Goal: Task Accomplishment & Management: Use online tool/utility

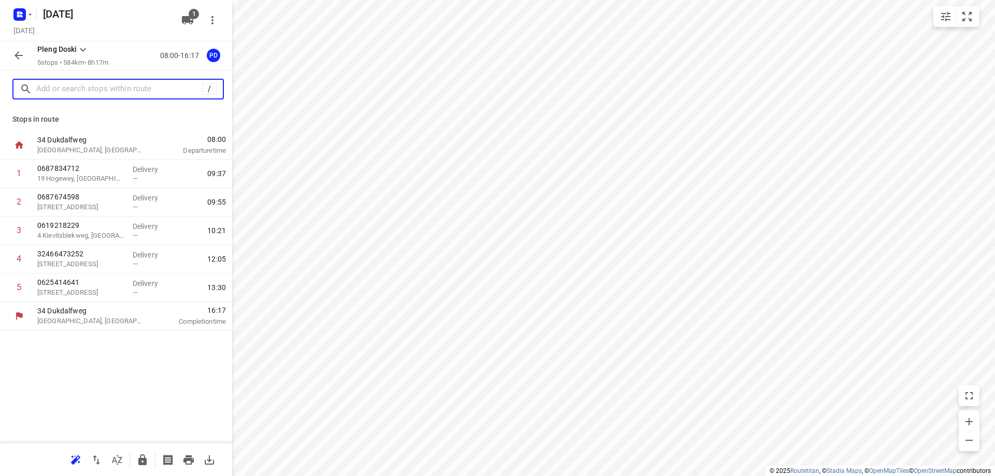
click at [108, 91] on input "text" at bounding box center [119, 89] width 166 height 16
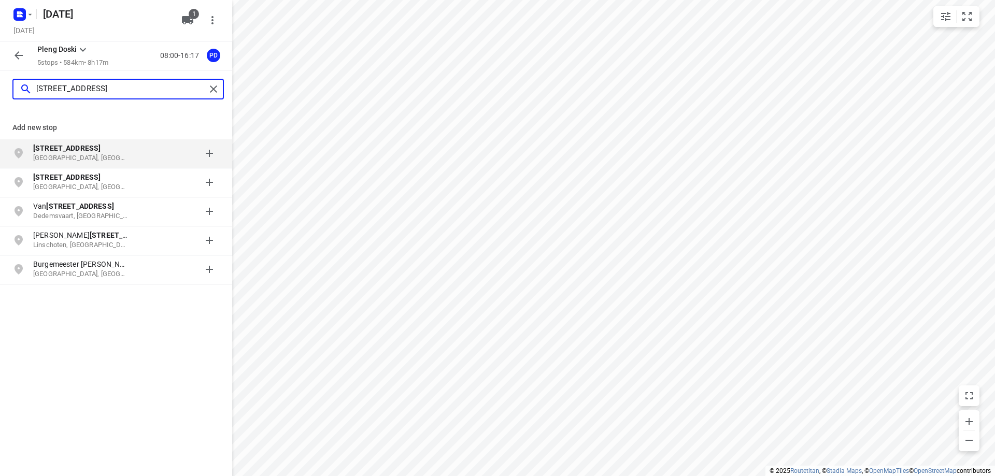
type input "[STREET_ADDRESS]"
click at [106, 151] on p "[STREET_ADDRESS]" at bounding box center [80, 148] width 95 height 10
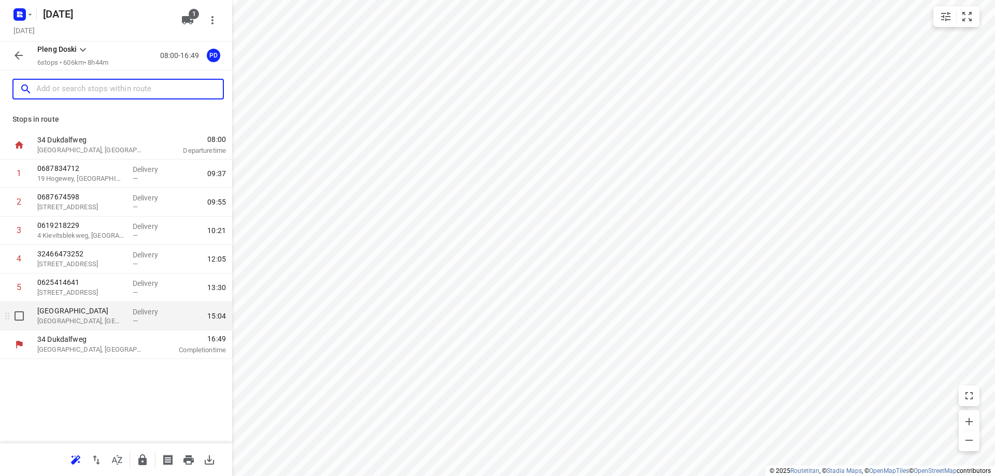
click at [85, 316] on p "[GEOGRAPHIC_DATA], [GEOGRAPHIC_DATA]" at bounding box center [80, 321] width 87 height 10
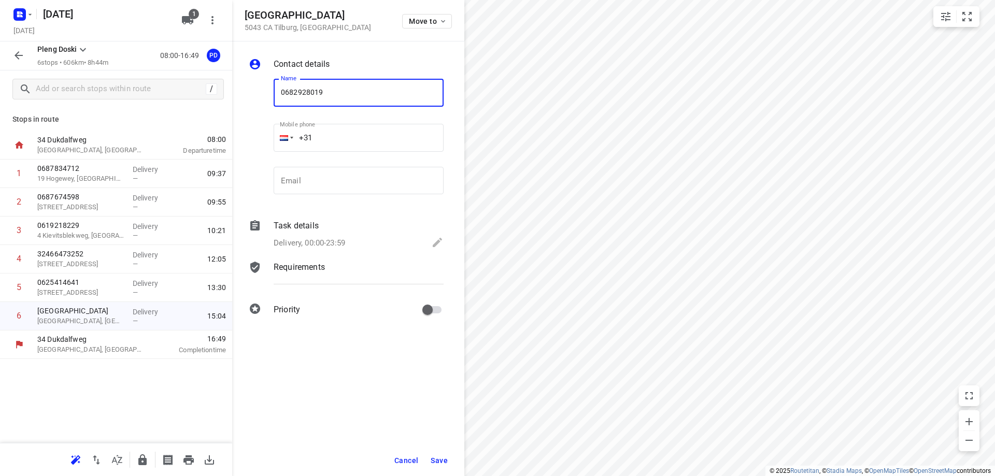
type input "0682928019"
click at [446, 456] on span "Save" at bounding box center [438, 460] width 17 height 8
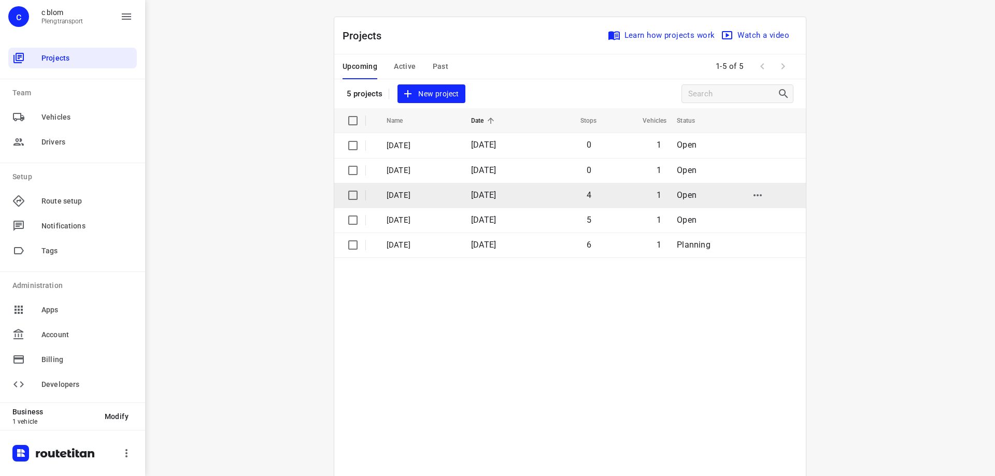
click at [604, 195] on td "1" at bounding box center [633, 195] width 70 height 25
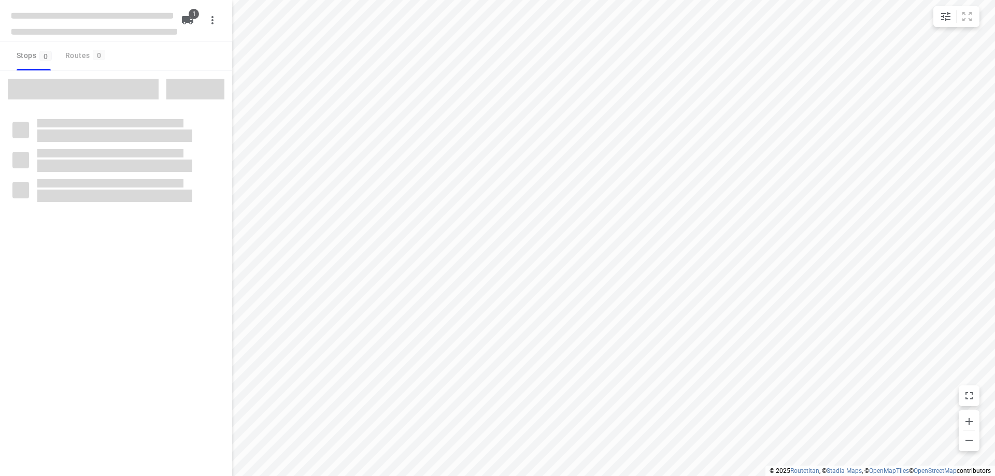
type input "distance"
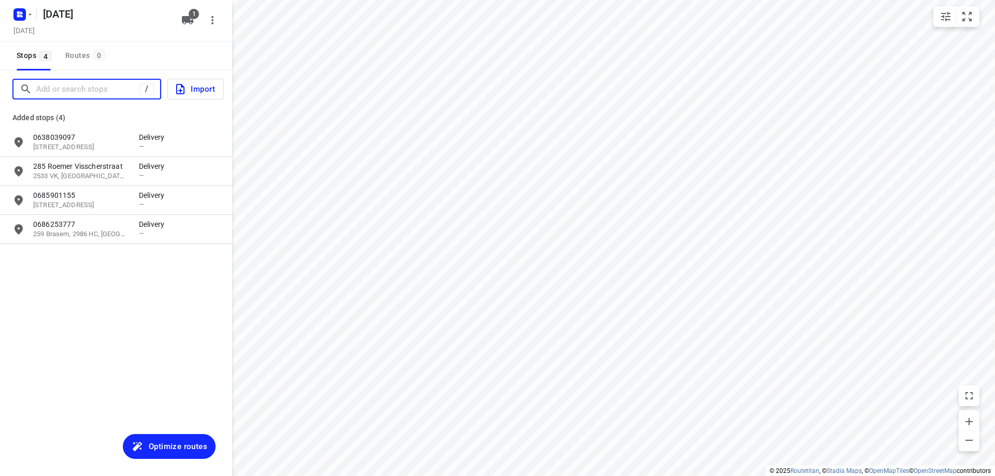
click at [100, 89] on input "Add or search stops" at bounding box center [87, 89] width 103 height 16
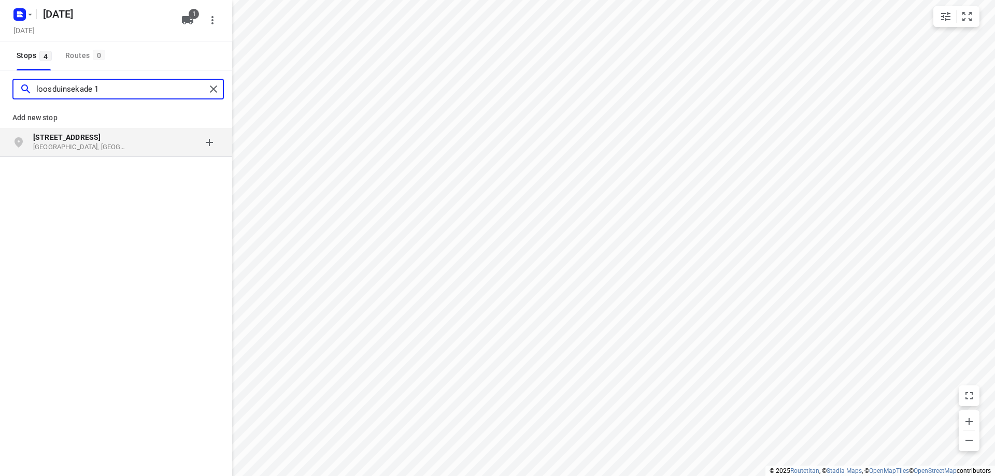
type input "loosduinsekade 1"
click at [116, 139] on p "[STREET_ADDRESS]" at bounding box center [80, 137] width 95 height 10
type input "[STREET_ADDRESS]"
click at [117, 148] on p "Vlaardingen, [GEOGRAPHIC_DATA]" at bounding box center [80, 147] width 95 height 10
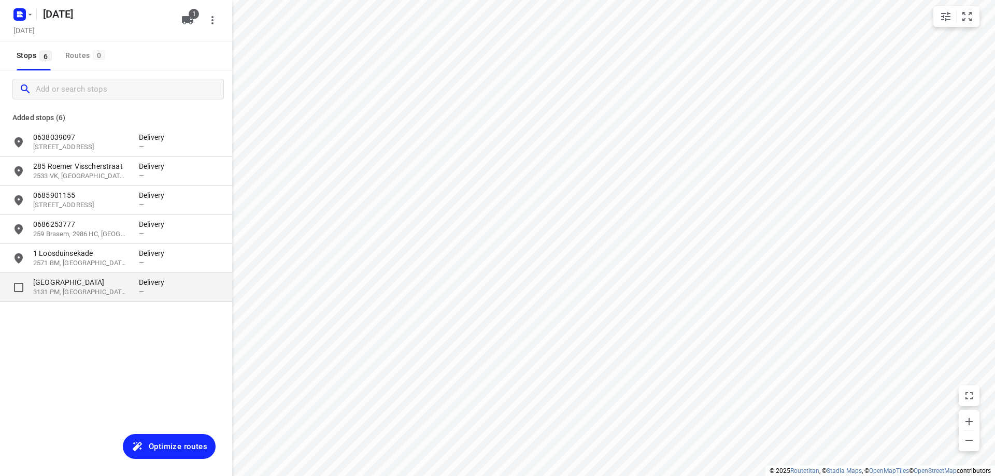
click at [117, 280] on p "[GEOGRAPHIC_DATA]" at bounding box center [80, 282] width 95 height 10
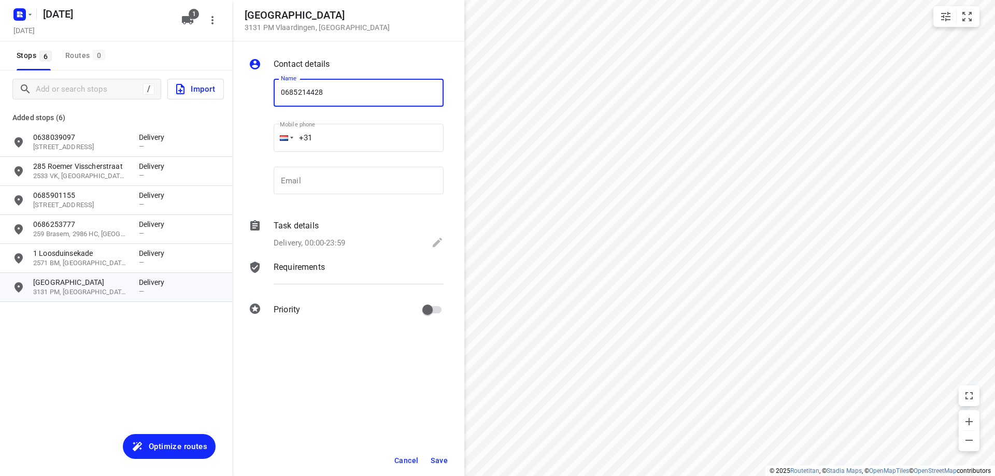
type input "0685214428"
click at [435, 455] on button "Save" at bounding box center [438, 460] width 25 height 19
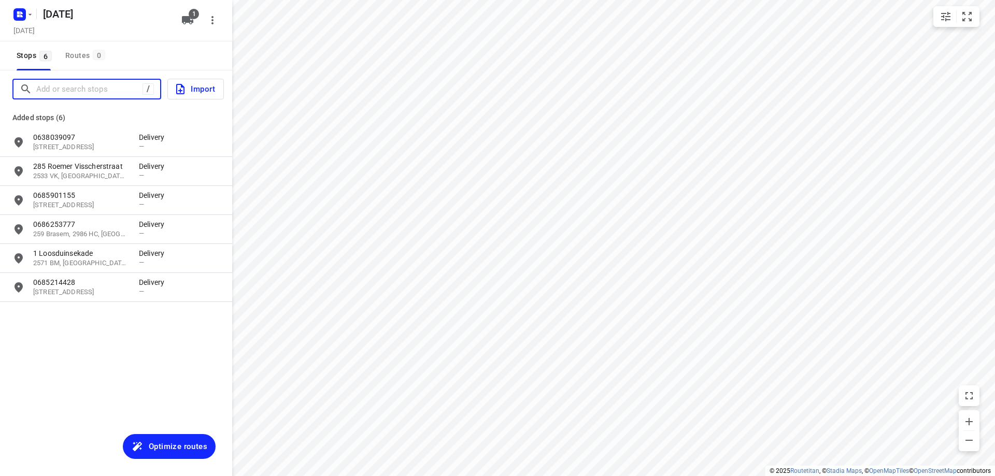
click at [112, 90] on input "Add or search stops" at bounding box center [89, 89] width 106 height 16
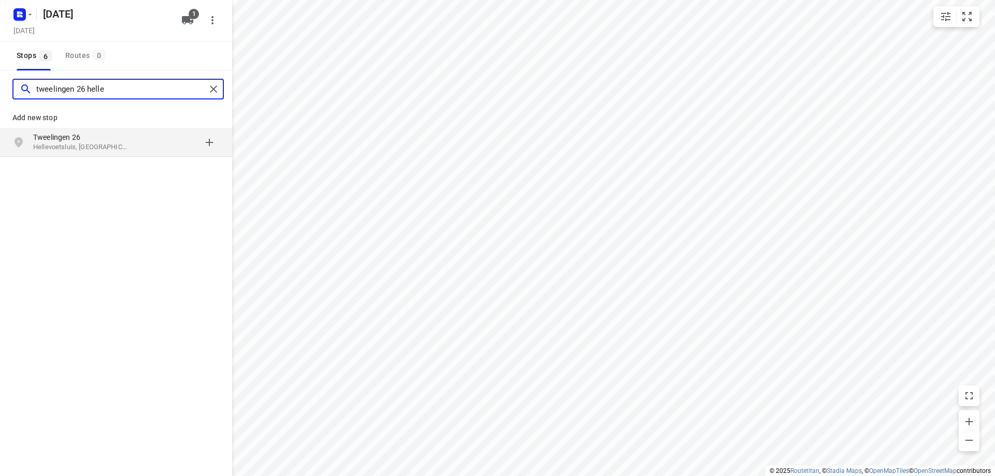
type input "tweelingen 26 helle"
click at [108, 138] on p "Tweelingen 26" at bounding box center [80, 137] width 95 height 10
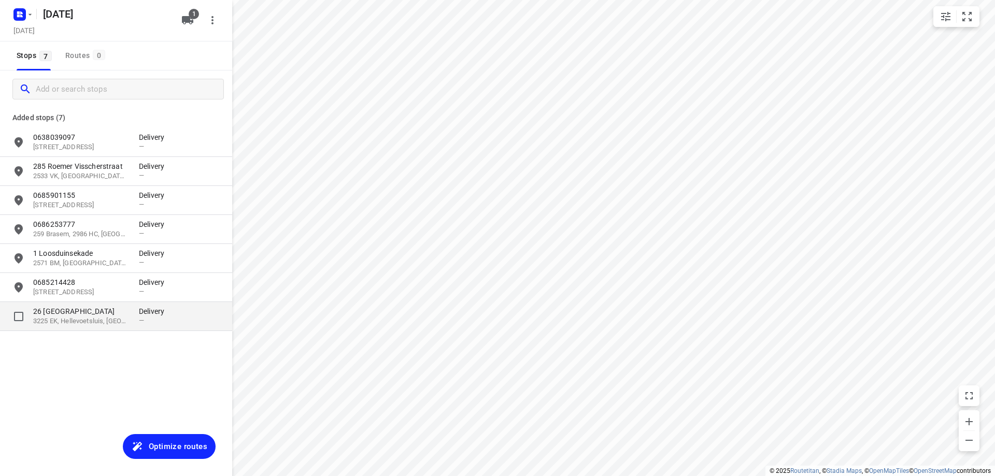
click at [107, 319] on p "3225 EK, Hellevoetsluis, [GEOGRAPHIC_DATA]" at bounding box center [80, 321] width 95 height 10
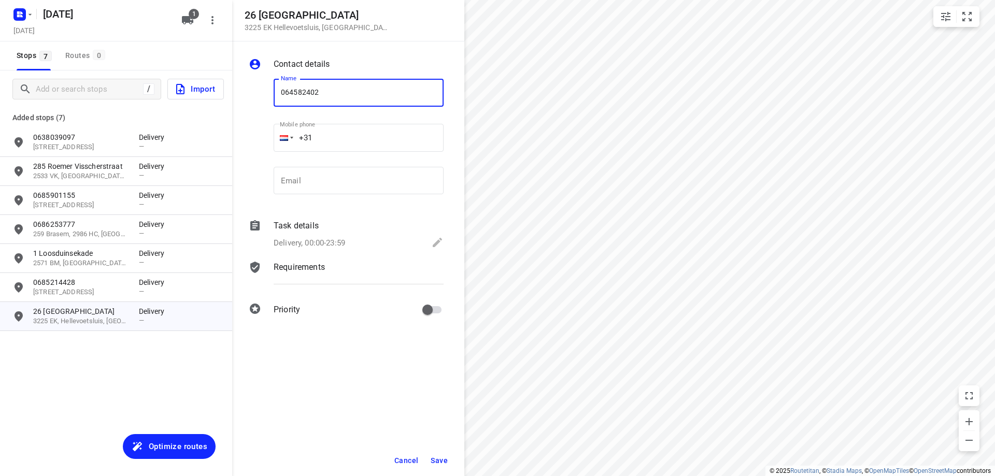
type input "064582402"
click at [445, 461] on span "Save" at bounding box center [438, 460] width 17 height 8
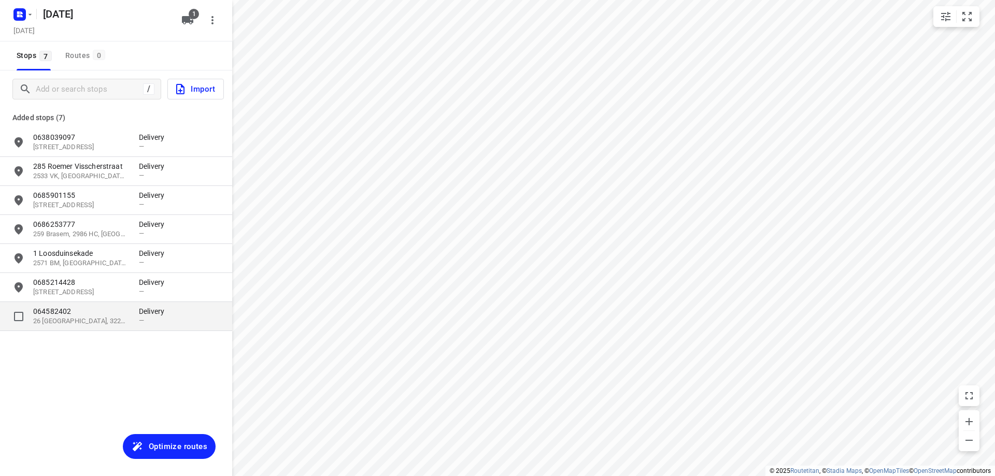
click at [50, 313] on p "064582402" at bounding box center [80, 311] width 95 height 10
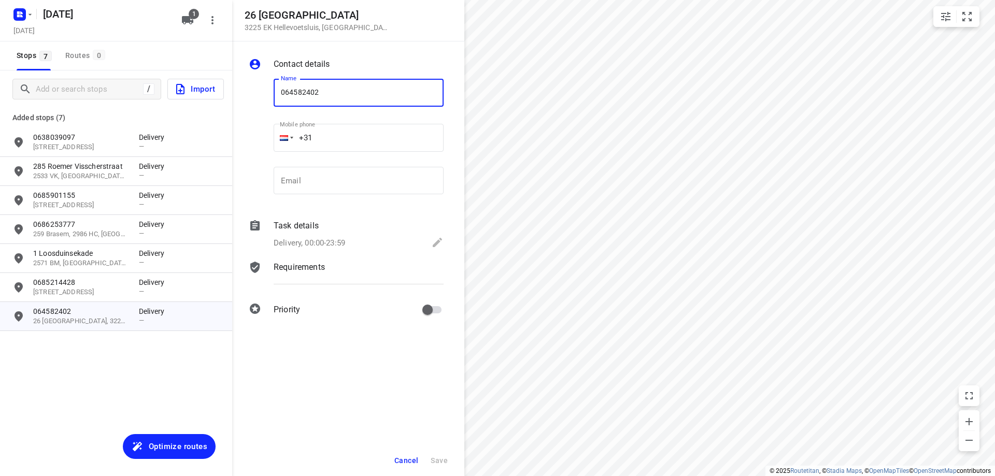
click at [299, 90] on input "064582402" at bounding box center [358, 93] width 170 height 28
type input "0645852402"
click at [445, 458] on span "Save" at bounding box center [438, 460] width 17 height 8
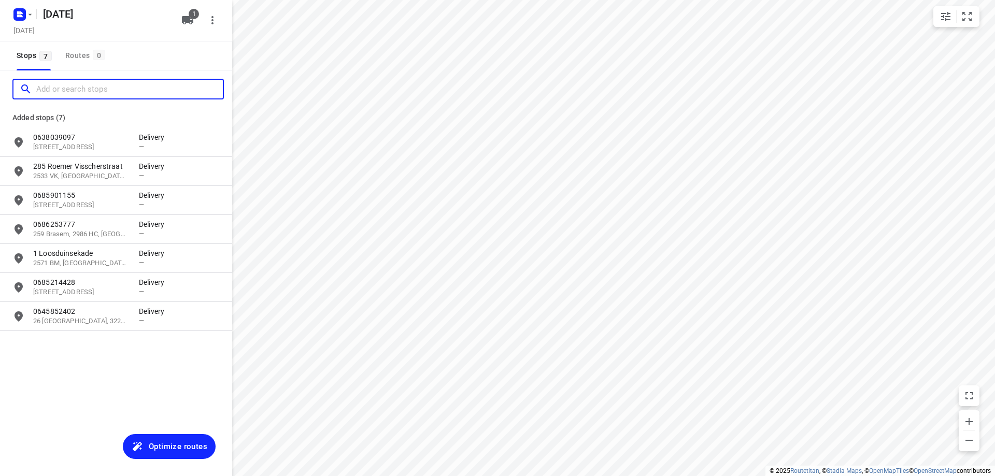
click at [108, 87] on input "Add or search stops" at bounding box center [129, 89] width 186 height 16
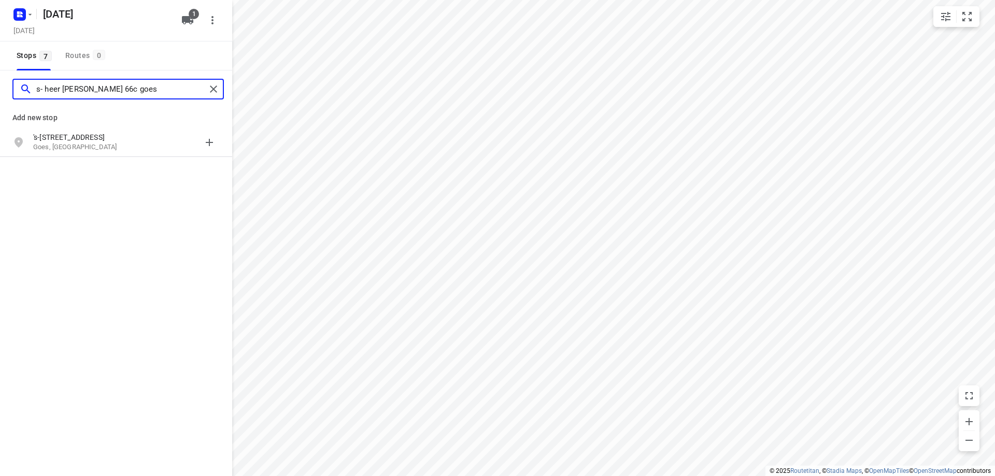
type input "s- heer [PERSON_NAME] 66c goes"
click at [120, 147] on p "Goes, [GEOGRAPHIC_DATA]" at bounding box center [80, 147] width 95 height 10
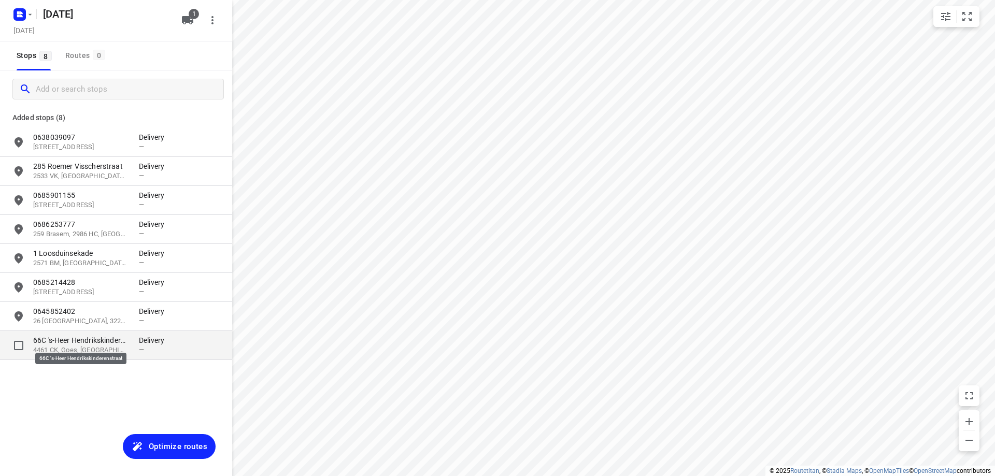
click at [105, 339] on p "66C 's-Heer Hendrikskinderenstraat" at bounding box center [80, 340] width 95 height 10
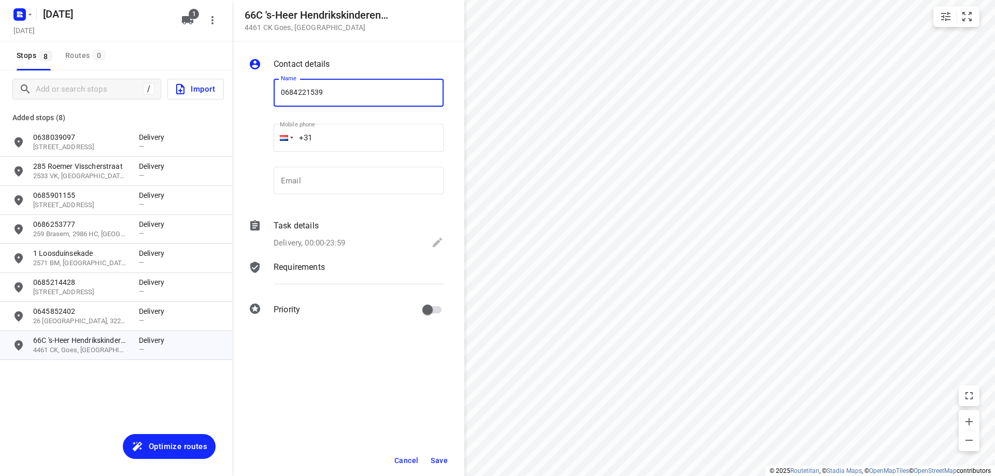
type input "0684221539"
click at [448, 455] on button "Save" at bounding box center [438, 460] width 25 height 19
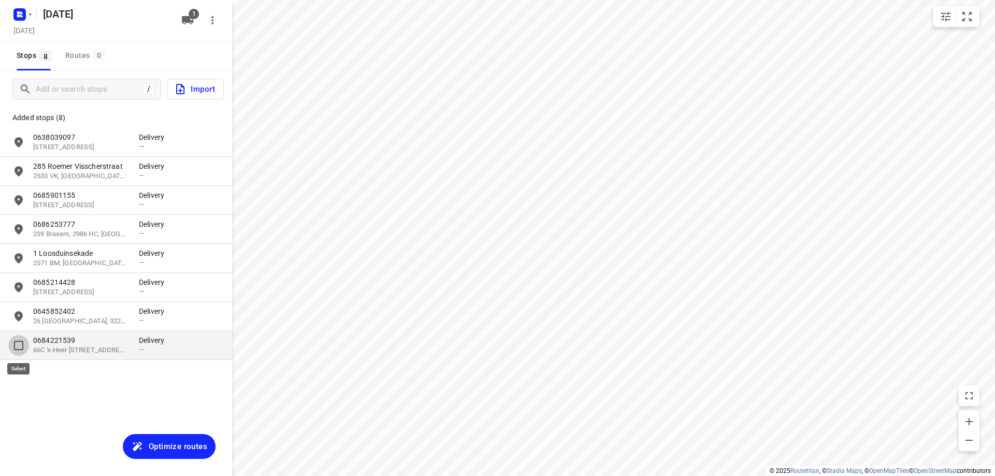
click at [13, 349] on input "grid" at bounding box center [18, 345] width 21 height 21
checkbox input "true"
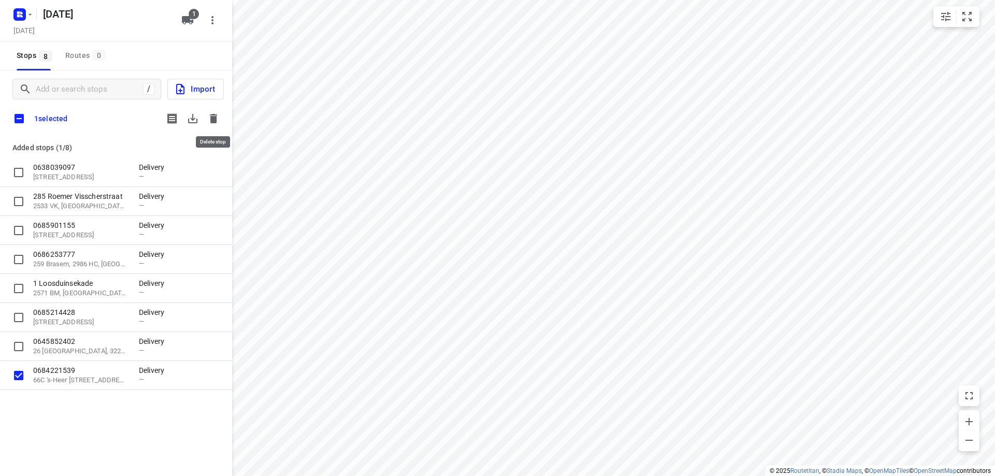
click at [215, 114] on icon "button" at bounding box center [213, 118] width 12 height 12
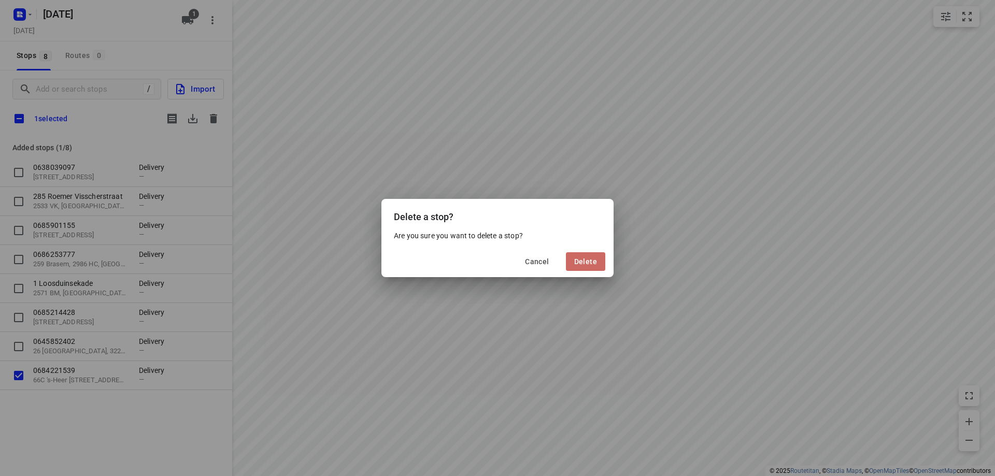
click at [589, 263] on span "Delete" at bounding box center [585, 261] width 23 height 8
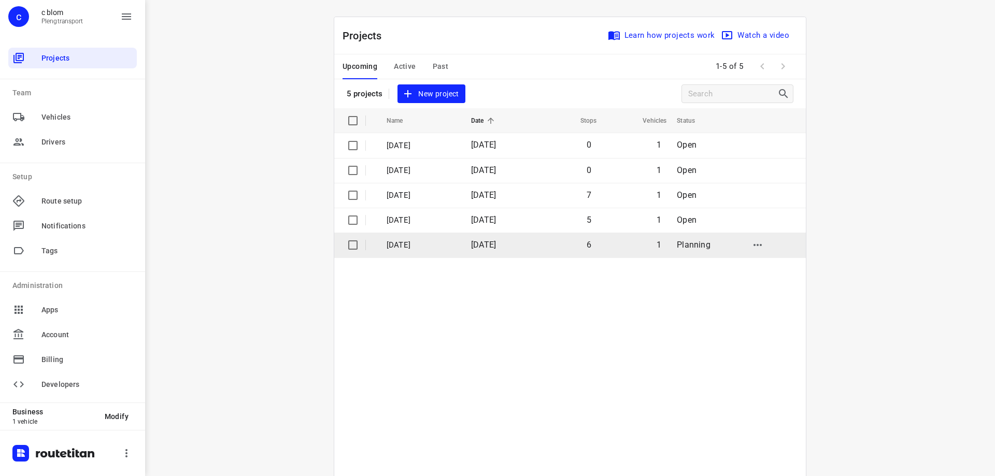
click at [424, 240] on p "[DATE]" at bounding box center [420, 245] width 69 height 12
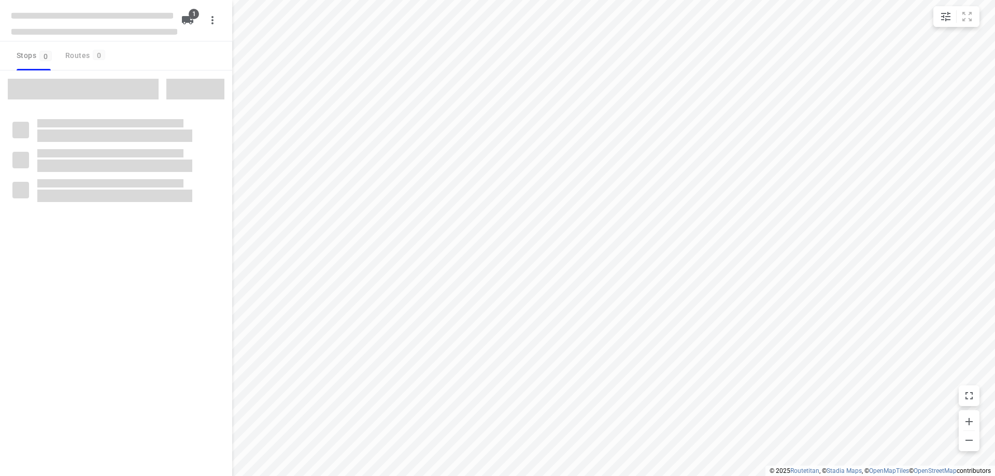
type input "distance"
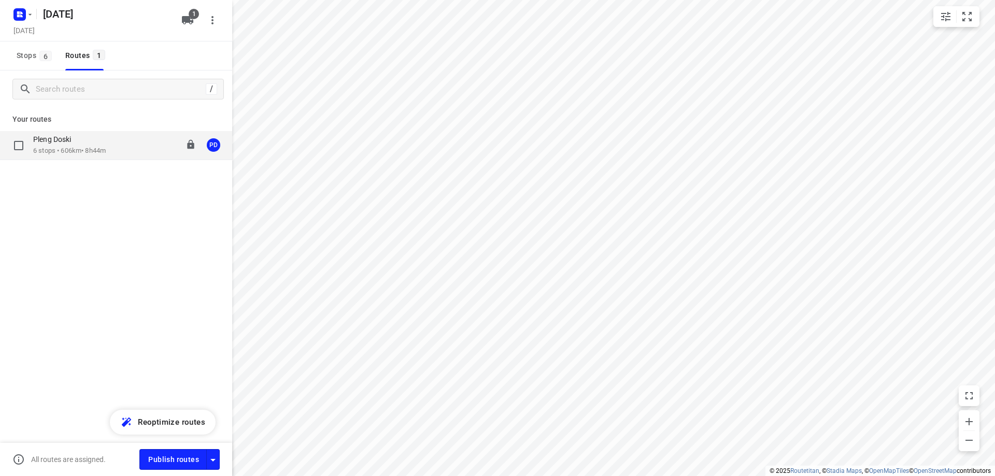
click at [91, 150] on p "6 stops • 606km • 8h44m" at bounding box center [69, 151] width 73 height 10
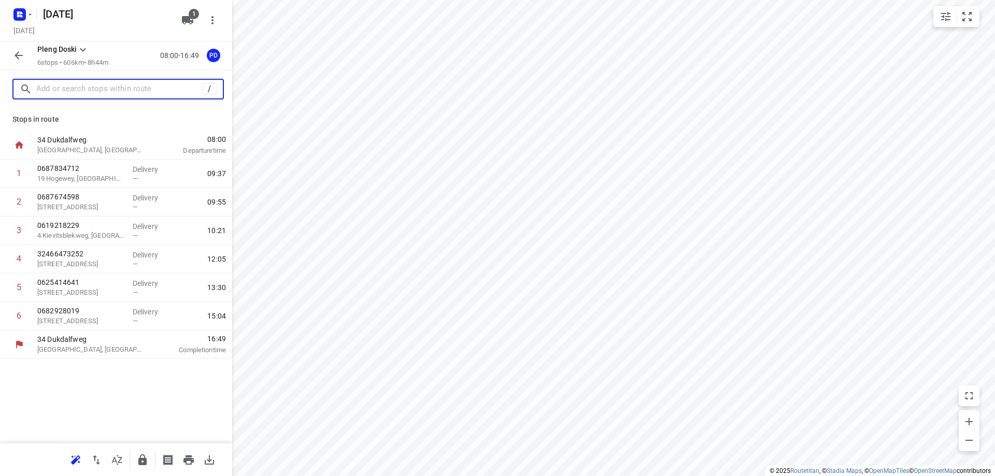
click at [106, 84] on input "text" at bounding box center [119, 89] width 166 height 16
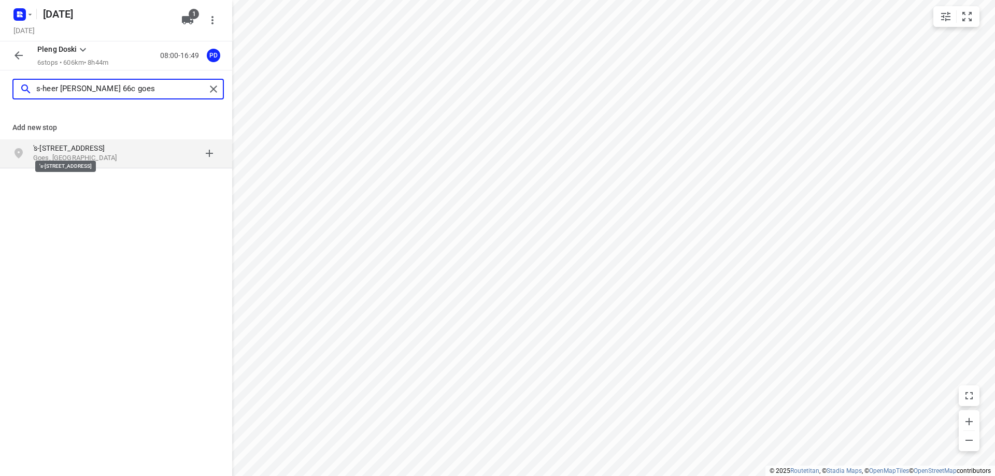
type input "s-heer [PERSON_NAME] 66c goes"
click at [112, 150] on p "'s-[STREET_ADDRESS]" at bounding box center [80, 148] width 95 height 10
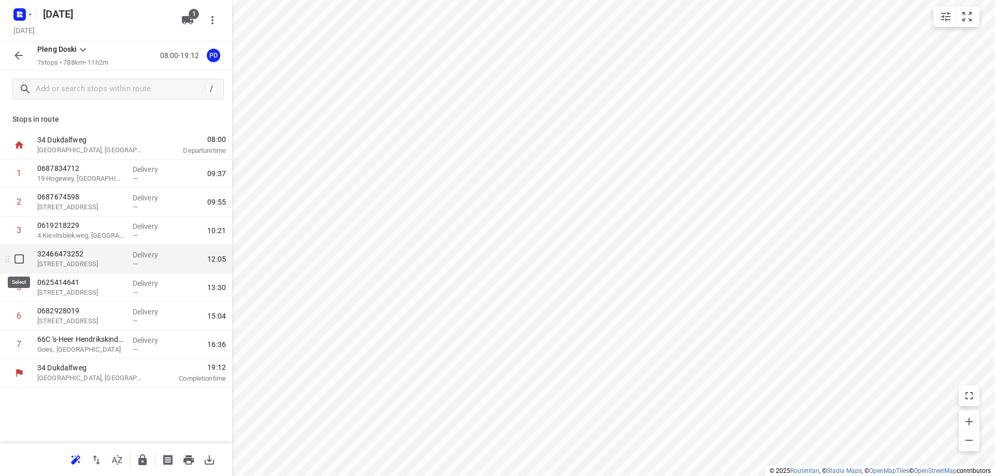
click at [18, 260] on input "checkbox" at bounding box center [19, 259] width 21 height 21
checkbox input "true"
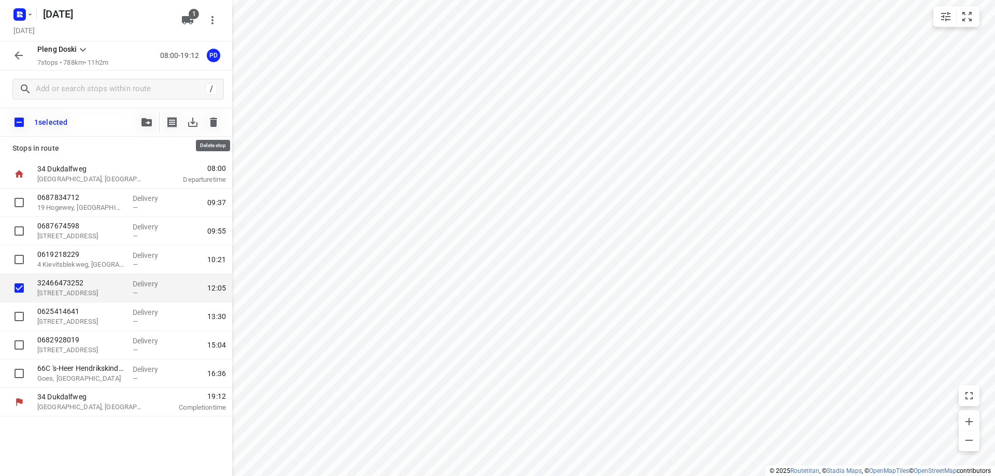
click at [208, 126] on icon "button" at bounding box center [213, 122] width 12 height 12
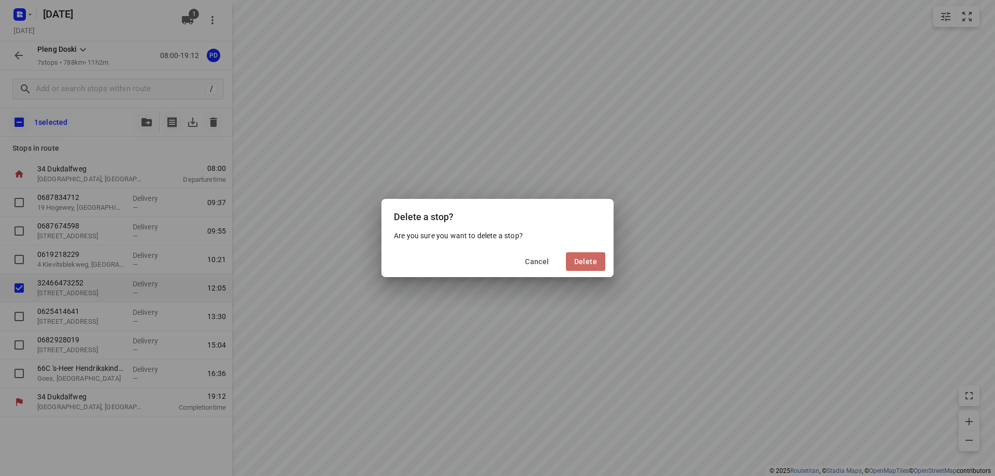
click at [593, 255] on button "Delete" at bounding box center [585, 261] width 39 height 19
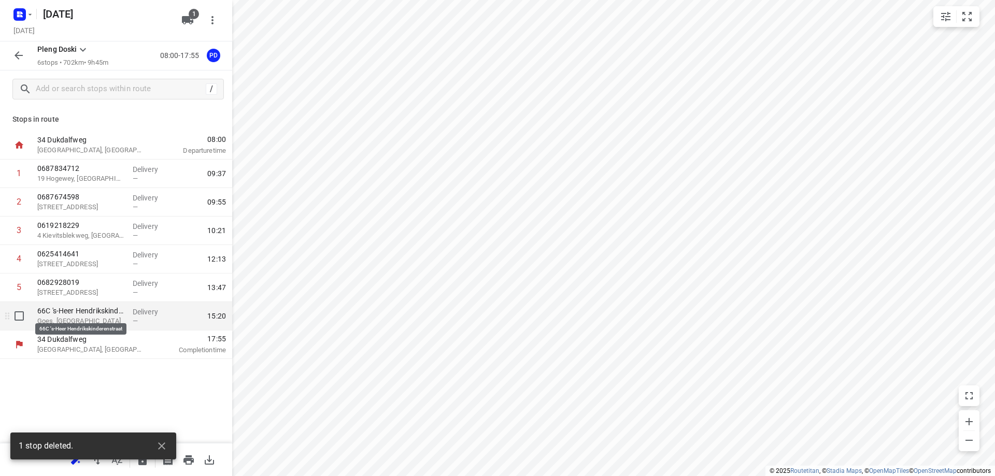
click at [82, 315] on p "66C 's-Heer Hendrikskinderenstraat" at bounding box center [80, 311] width 87 height 10
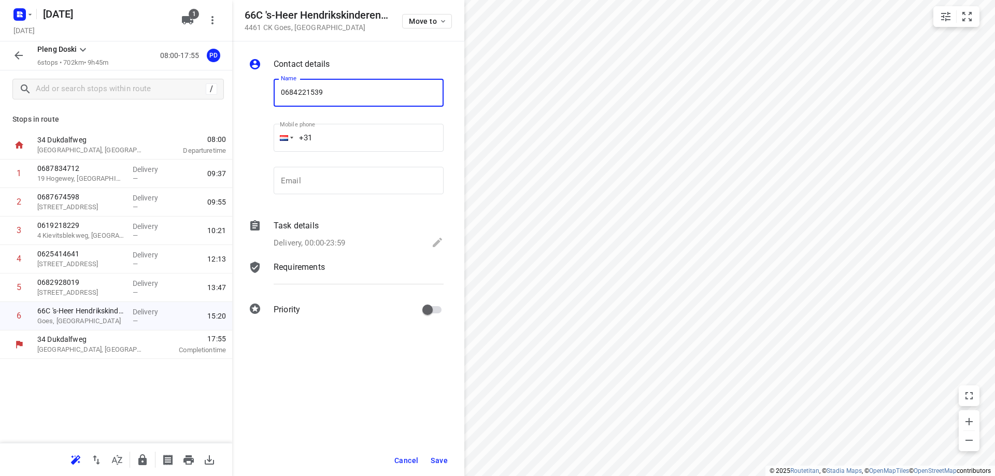
type input "0684221539"
click at [444, 460] on span "Save" at bounding box center [438, 460] width 17 height 8
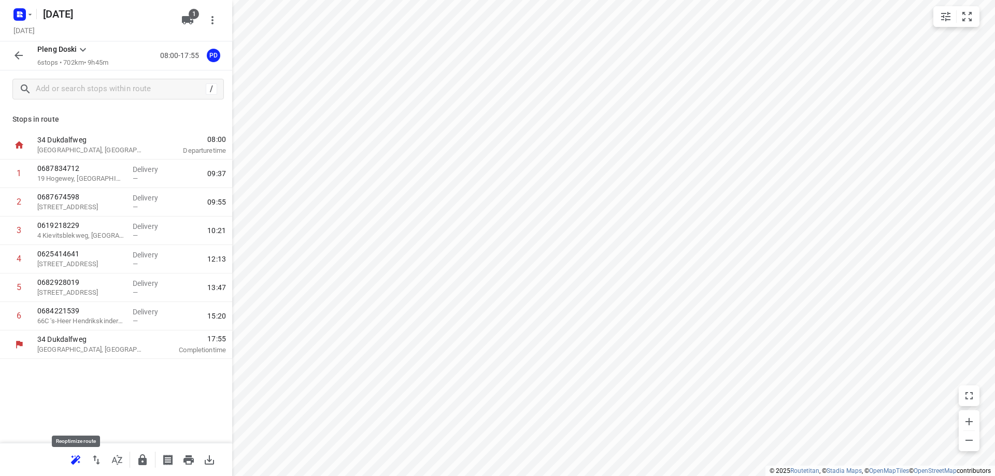
click at [81, 457] on icon "button" at bounding box center [75, 460] width 12 height 12
click at [95, 460] on icon "button" at bounding box center [96, 459] width 7 height 9
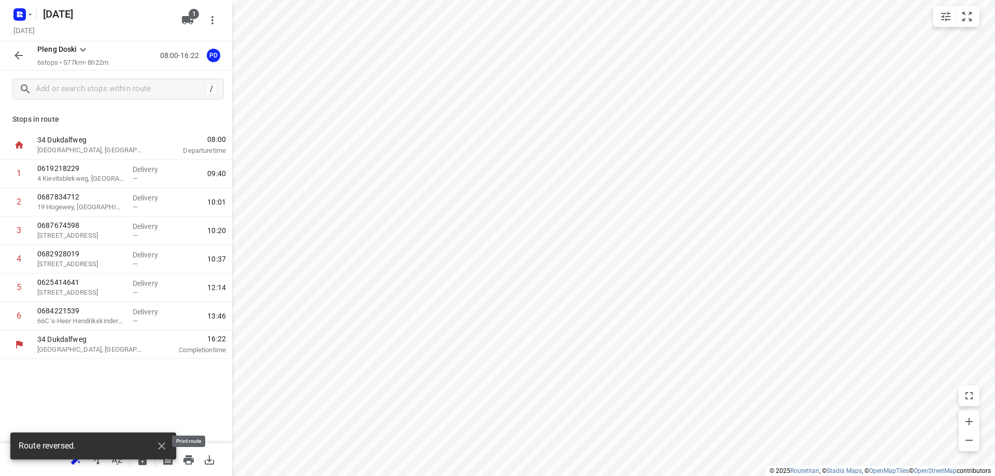
click at [192, 460] on icon "button" at bounding box center [188, 459] width 10 height 9
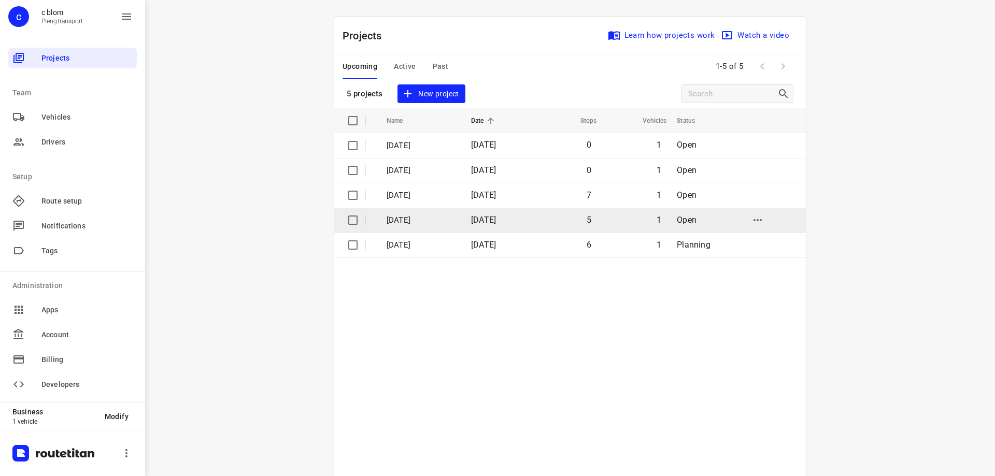
click at [401, 213] on td "[DATE]" at bounding box center [419, 220] width 87 height 25
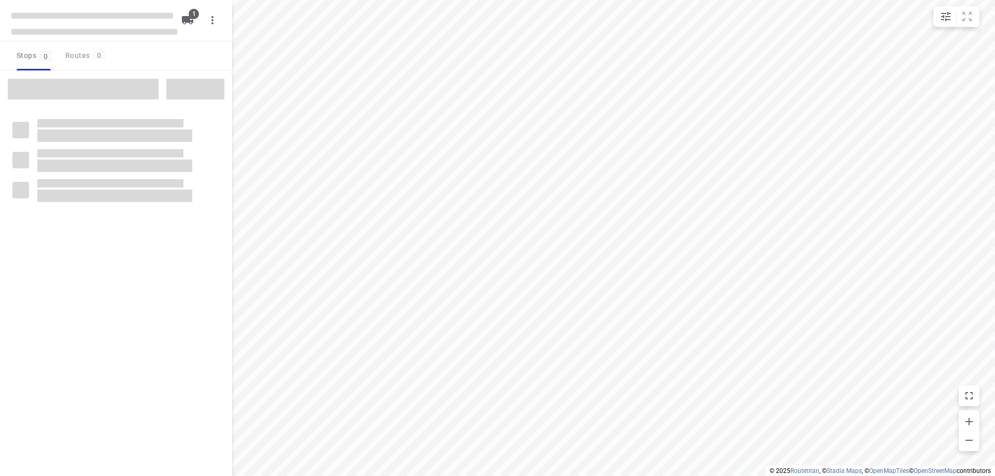
type input "distance"
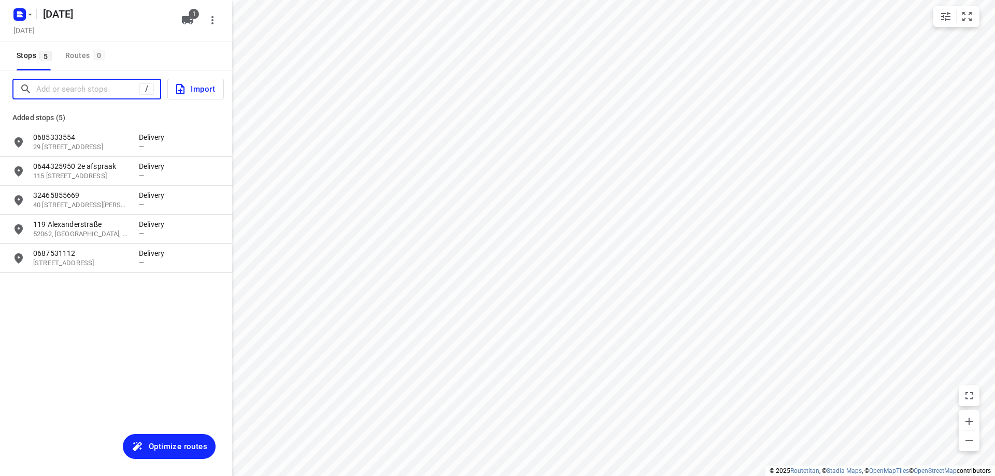
click at [95, 88] on input "Add or search stops" at bounding box center [87, 89] width 103 height 16
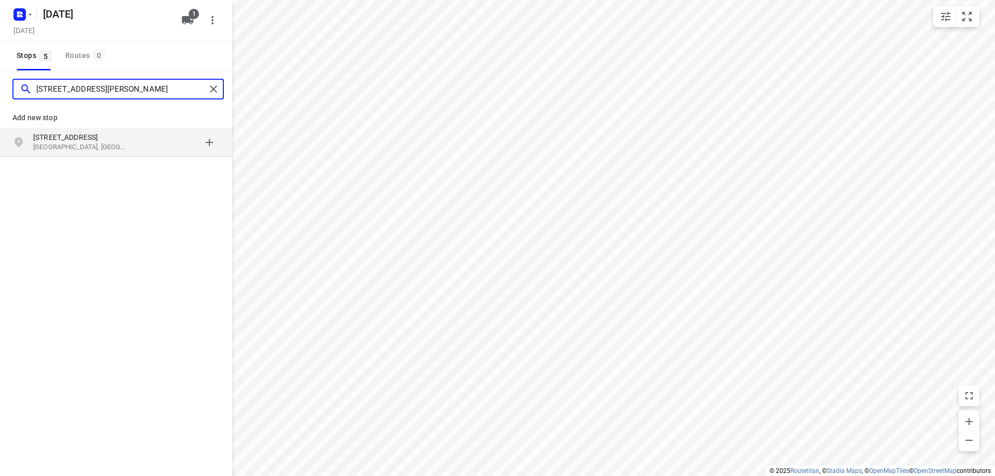
type input "[STREET_ADDRESS][PERSON_NAME]"
click at [79, 137] on p "[STREET_ADDRESS]" at bounding box center [80, 137] width 95 height 10
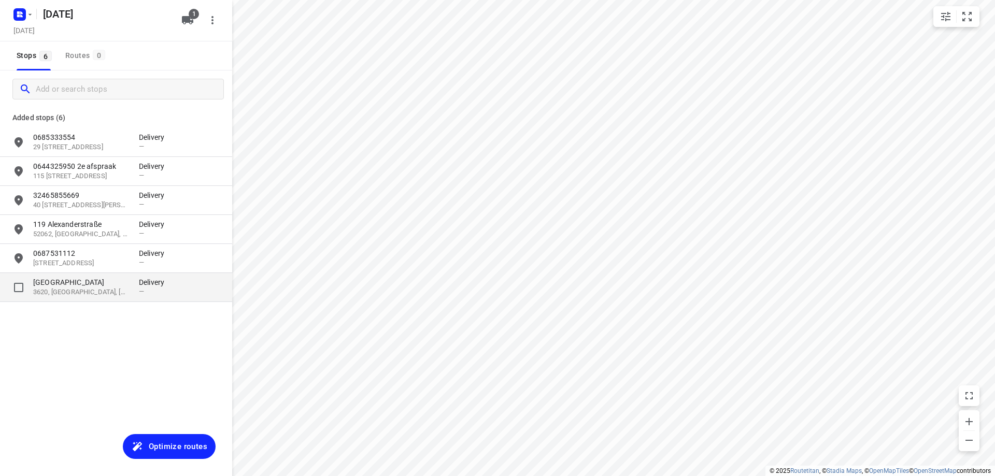
click at [100, 295] on p "3620, [GEOGRAPHIC_DATA], [GEOGRAPHIC_DATA]" at bounding box center [80, 292] width 95 height 10
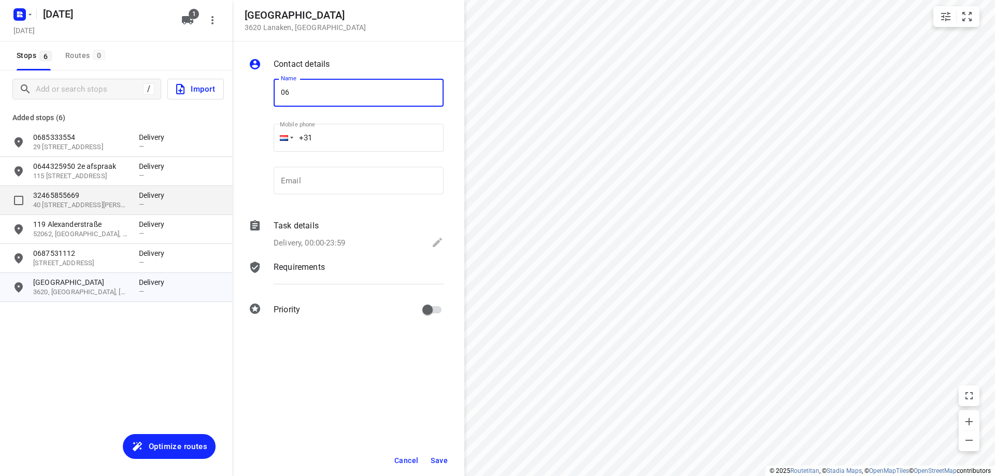
type input "0"
type input "32466473252"
click at [441, 453] on button "Save" at bounding box center [438, 460] width 25 height 19
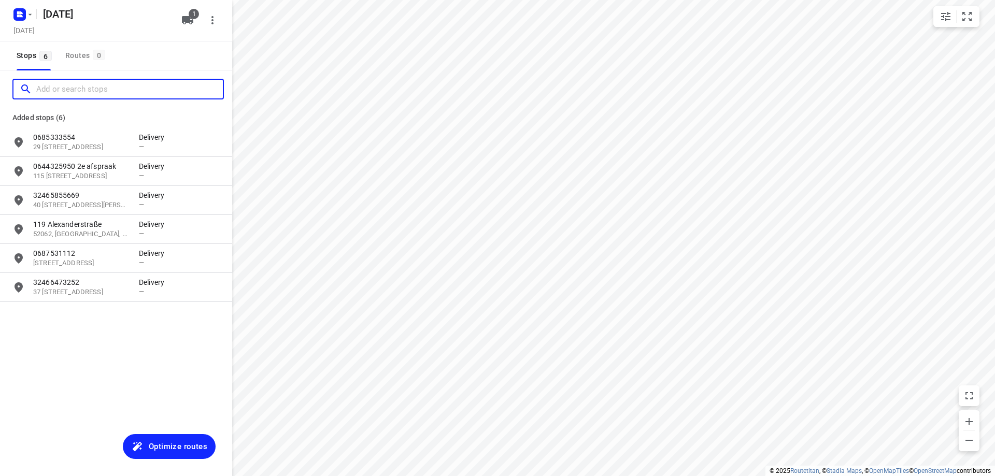
click at [73, 90] on input "Add or search stops" at bounding box center [129, 89] width 186 height 16
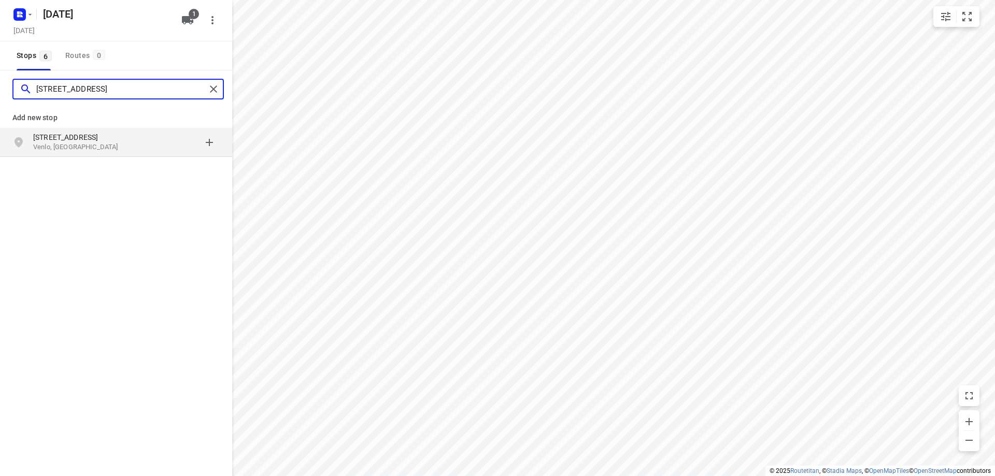
type input "[STREET_ADDRESS]"
click at [85, 145] on p "Venlo, [GEOGRAPHIC_DATA]" at bounding box center [80, 147] width 95 height 10
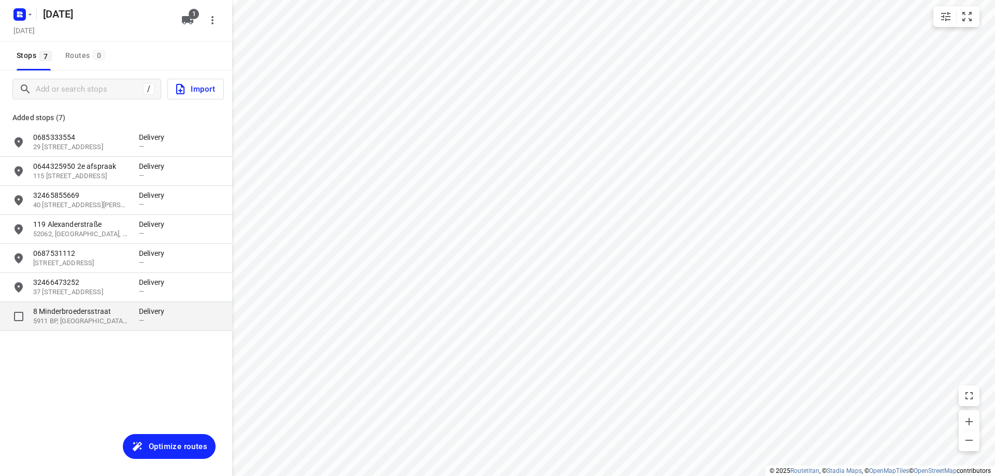
click at [101, 306] on p "8 Minderbroedersstraat" at bounding box center [80, 311] width 95 height 10
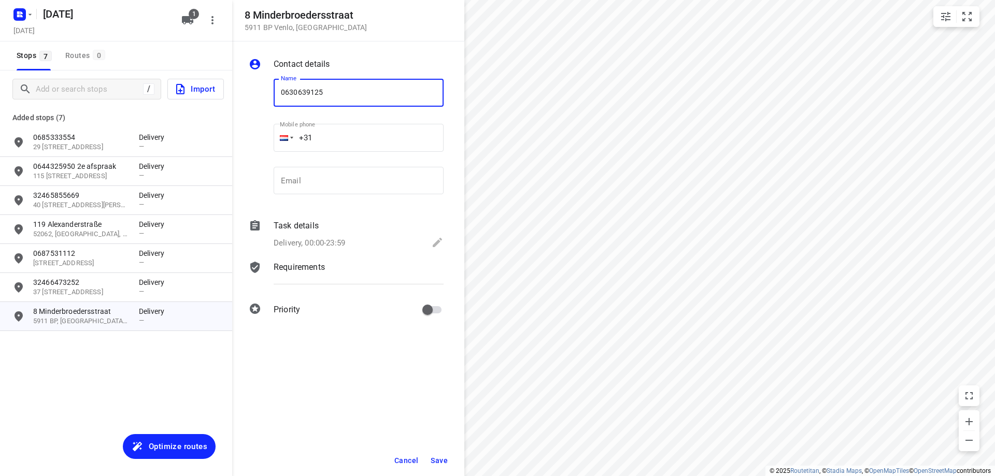
type input "0630639125"
click at [442, 459] on span "Save" at bounding box center [438, 460] width 17 height 8
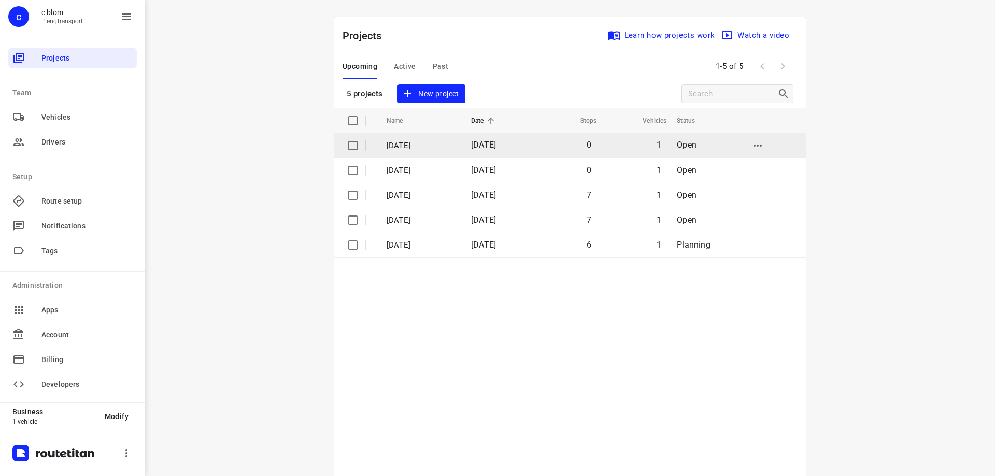
click at [433, 144] on p "[DATE]" at bounding box center [420, 146] width 69 height 12
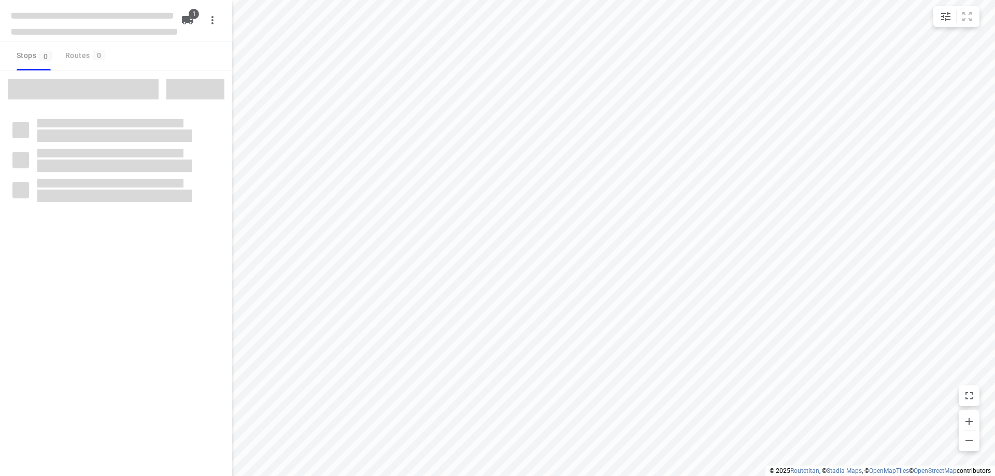
type input "distance"
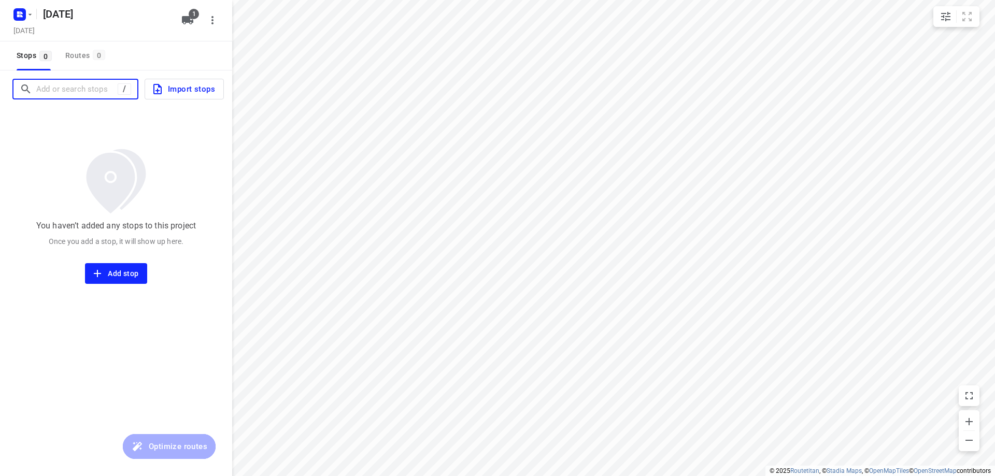
click at [45, 93] on input "Add or search stops" at bounding box center [76, 89] width 81 height 16
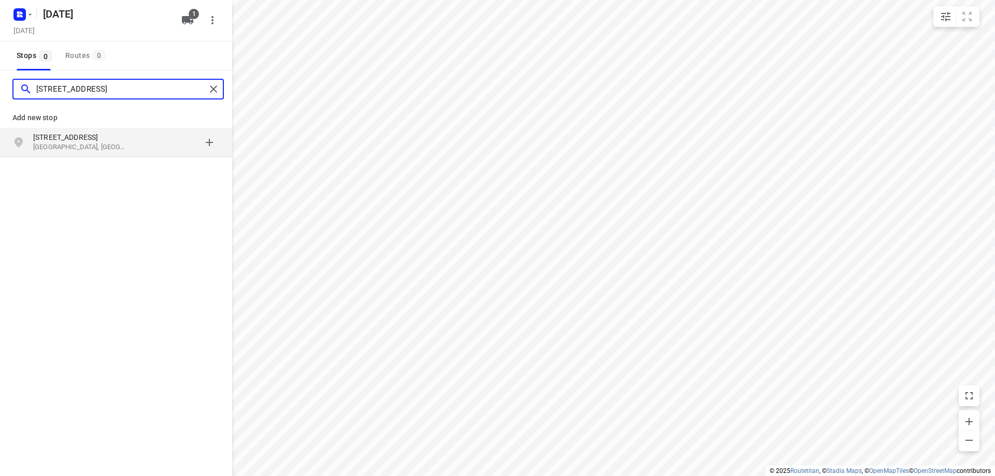
type input "[STREET_ADDRESS]"
click at [60, 141] on p "[STREET_ADDRESS]" at bounding box center [80, 137] width 95 height 10
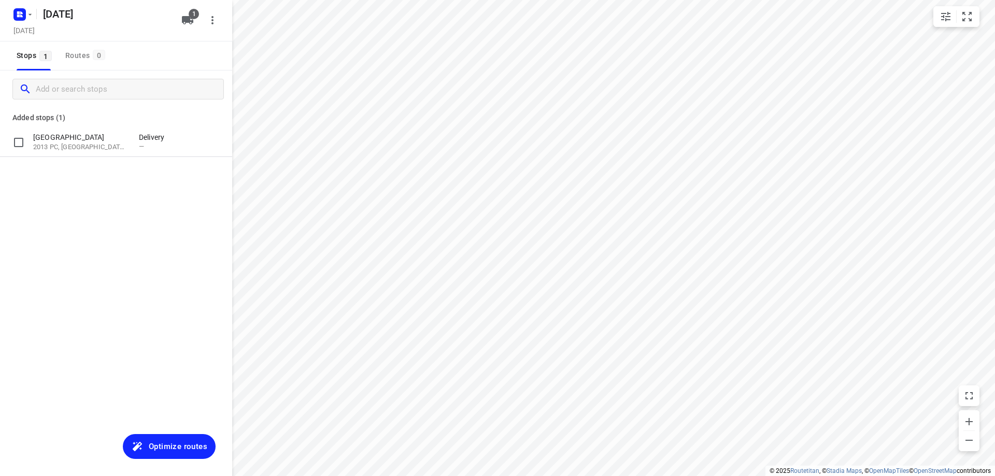
click at [60, 141] on p "[GEOGRAPHIC_DATA]" at bounding box center [80, 137] width 95 height 10
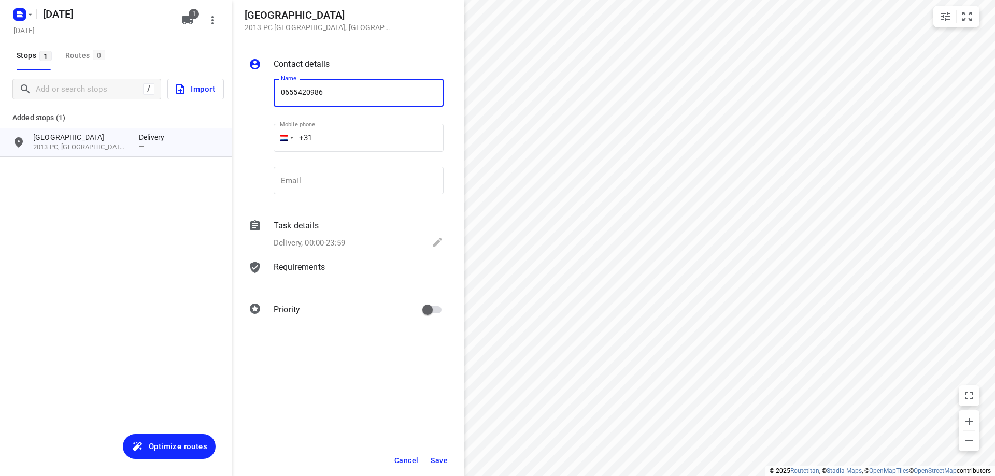
type input "0655420986"
click at [436, 462] on span "Save" at bounding box center [438, 460] width 17 height 8
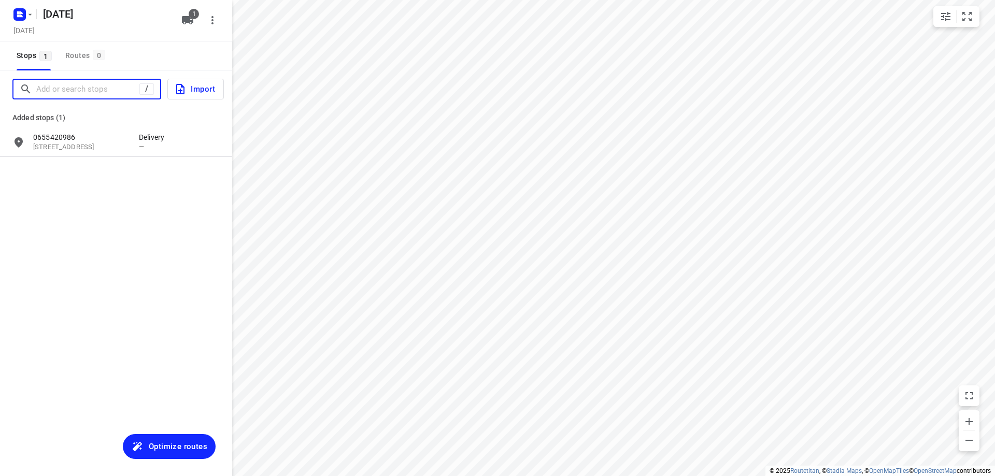
click at [50, 94] on input "Add or search stops" at bounding box center [87, 89] width 103 height 16
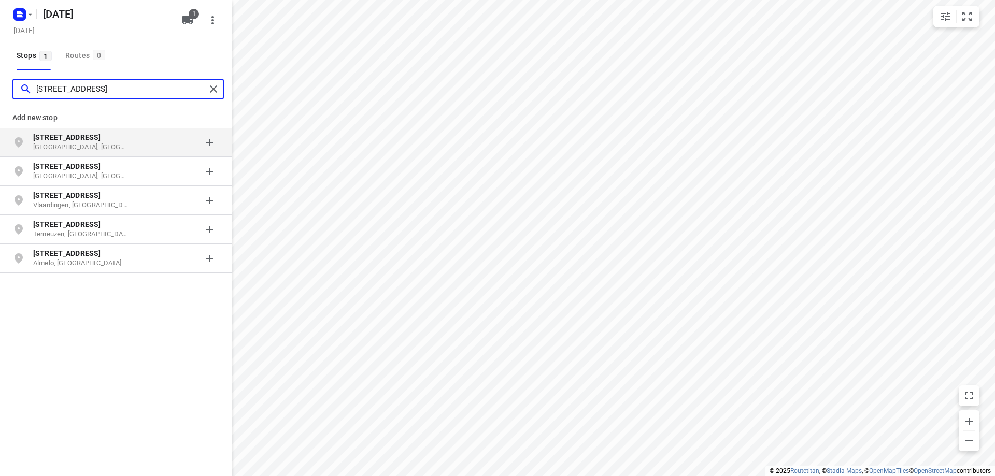
type input "[STREET_ADDRESS]"
click at [45, 137] on b "[STREET_ADDRESS]" at bounding box center [66, 137] width 67 height 8
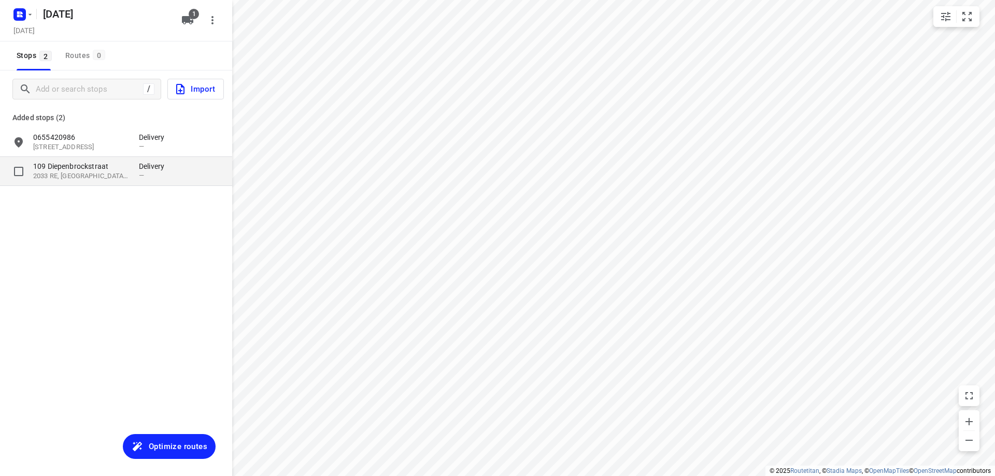
click at [52, 170] on p "109 Diepenbrockstraat" at bounding box center [80, 166] width 95 height 10
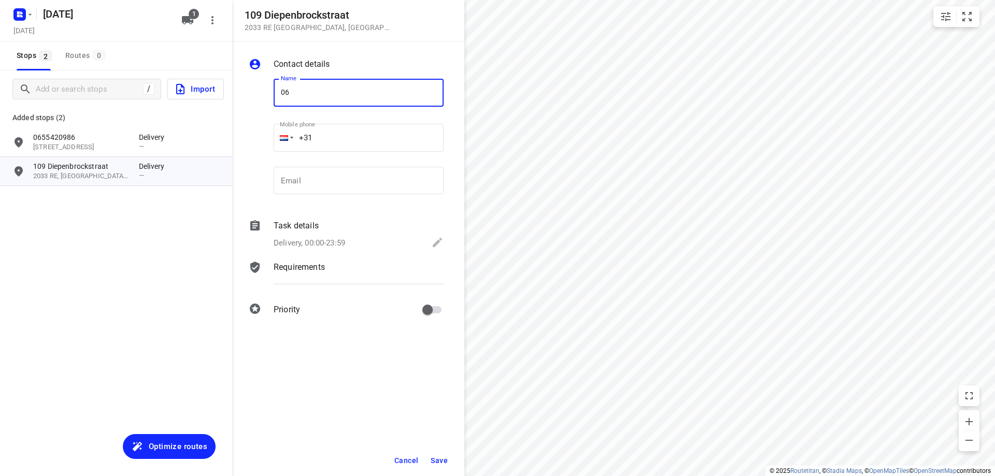
type input "06"
click at [406, 453] on button "Cancel" at bounding box center [406, 460] width 32 height 19
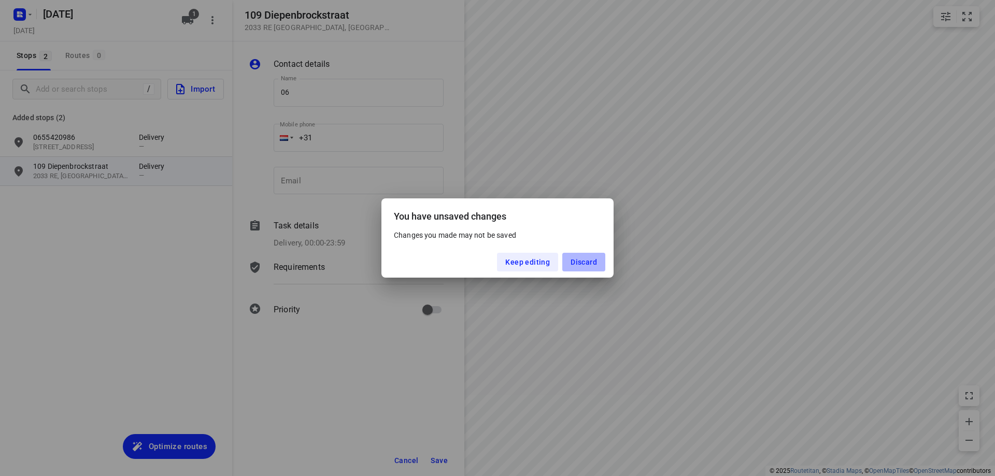
click at [582, 265] on span "Discard" at bounding box center [583, 262] width 26 height 8
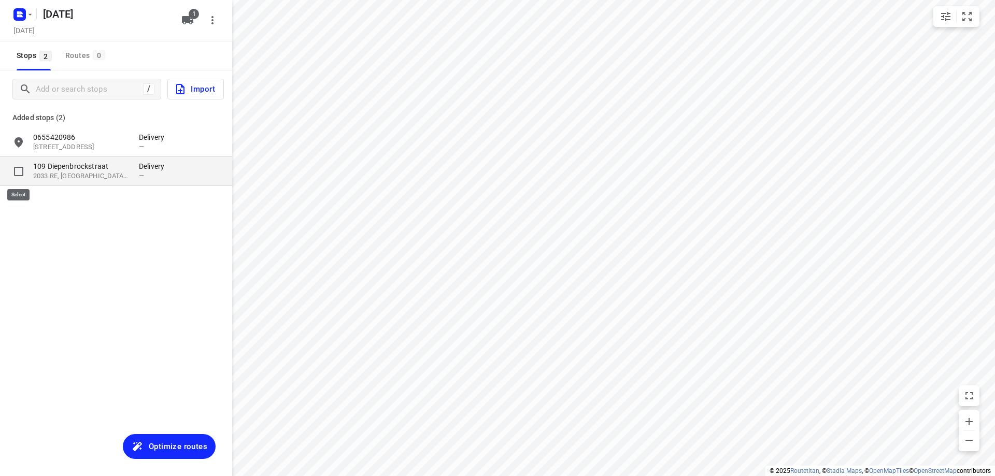
click at [19, 172] on input "grid" at bounding box center [18, 171] width 21 height 21
checkbox input "true"
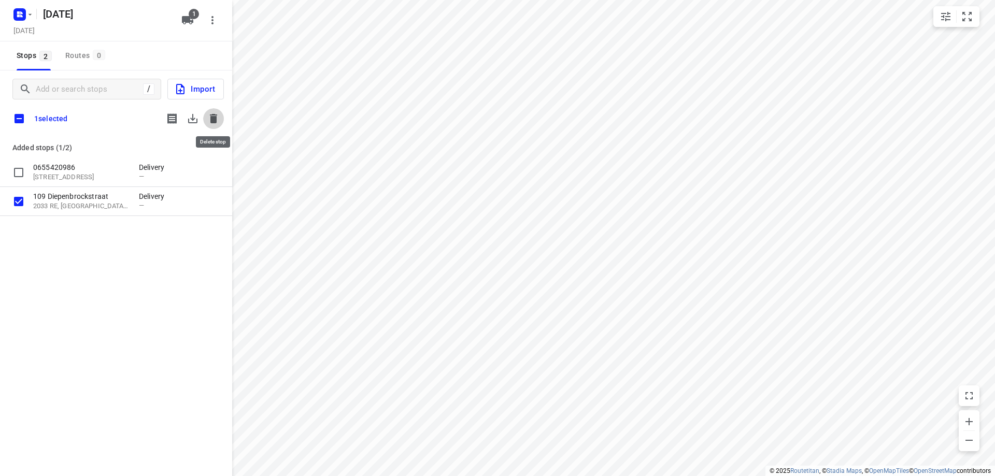
click at [213, 124] on icon "button" at bounding box center [213, 118] width 12 height 12
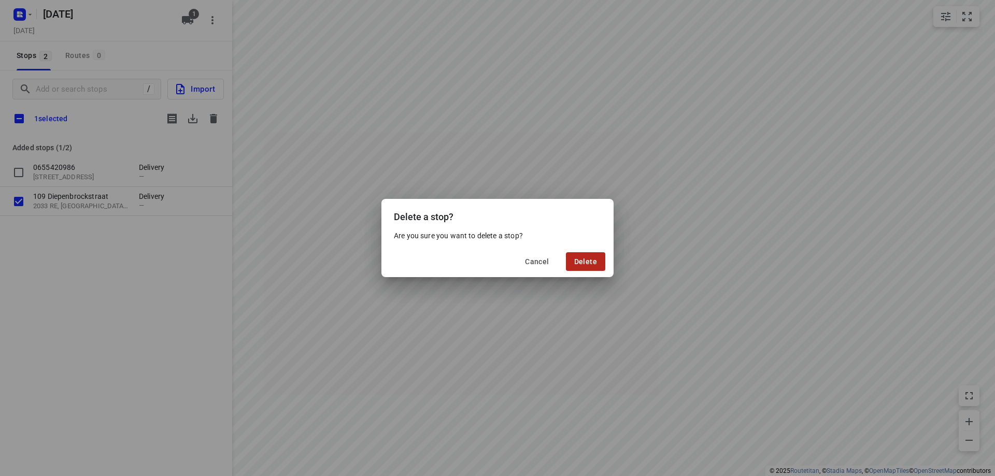
click at [576, 266] on button "Delete" at bounding box center [585, 261] width 39 height 19
